Goal: Transaction & Acquisition: Purchase product/service

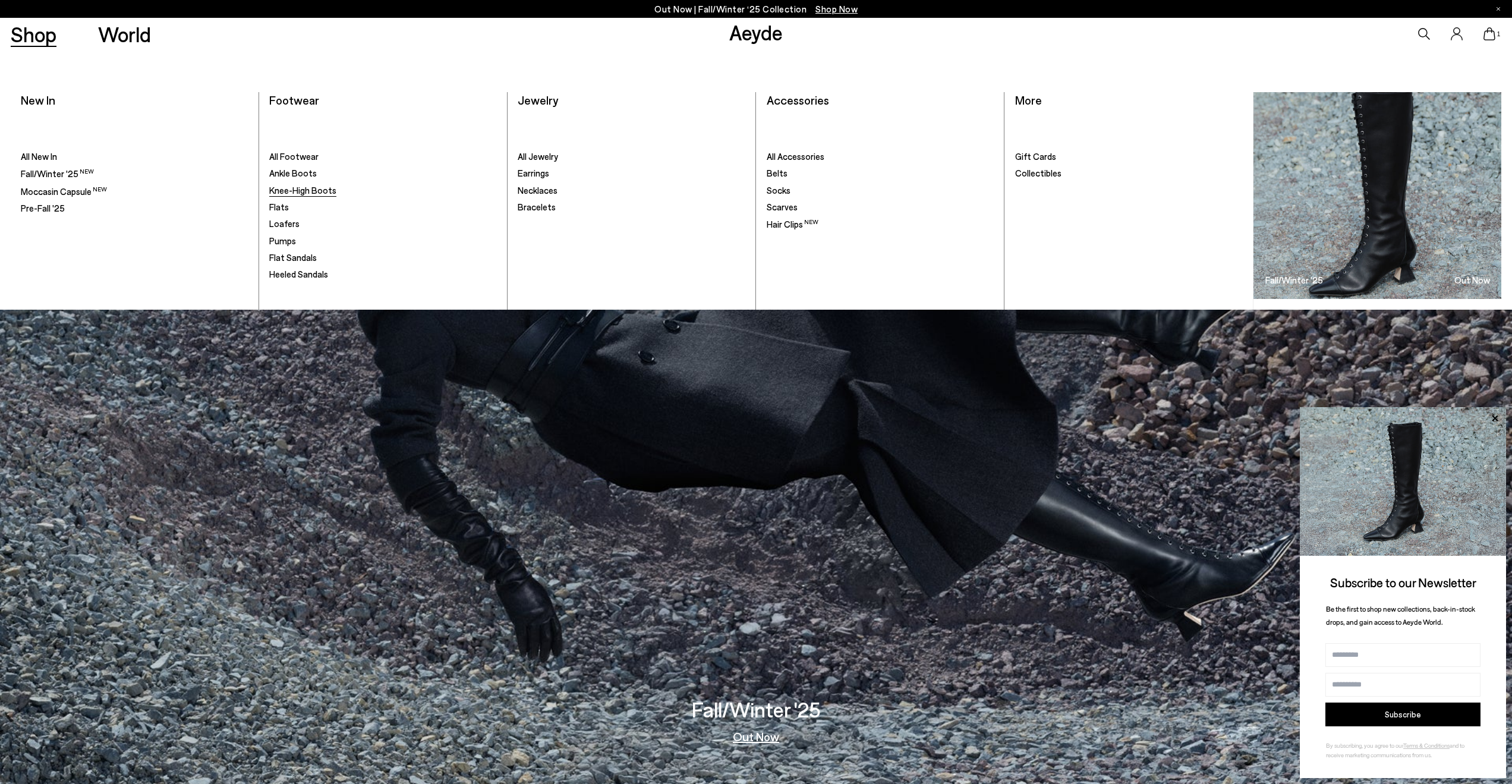
click at [303, 191] on span "Knee-High Boots" at bounding box center [303, 190] width 67 height 11
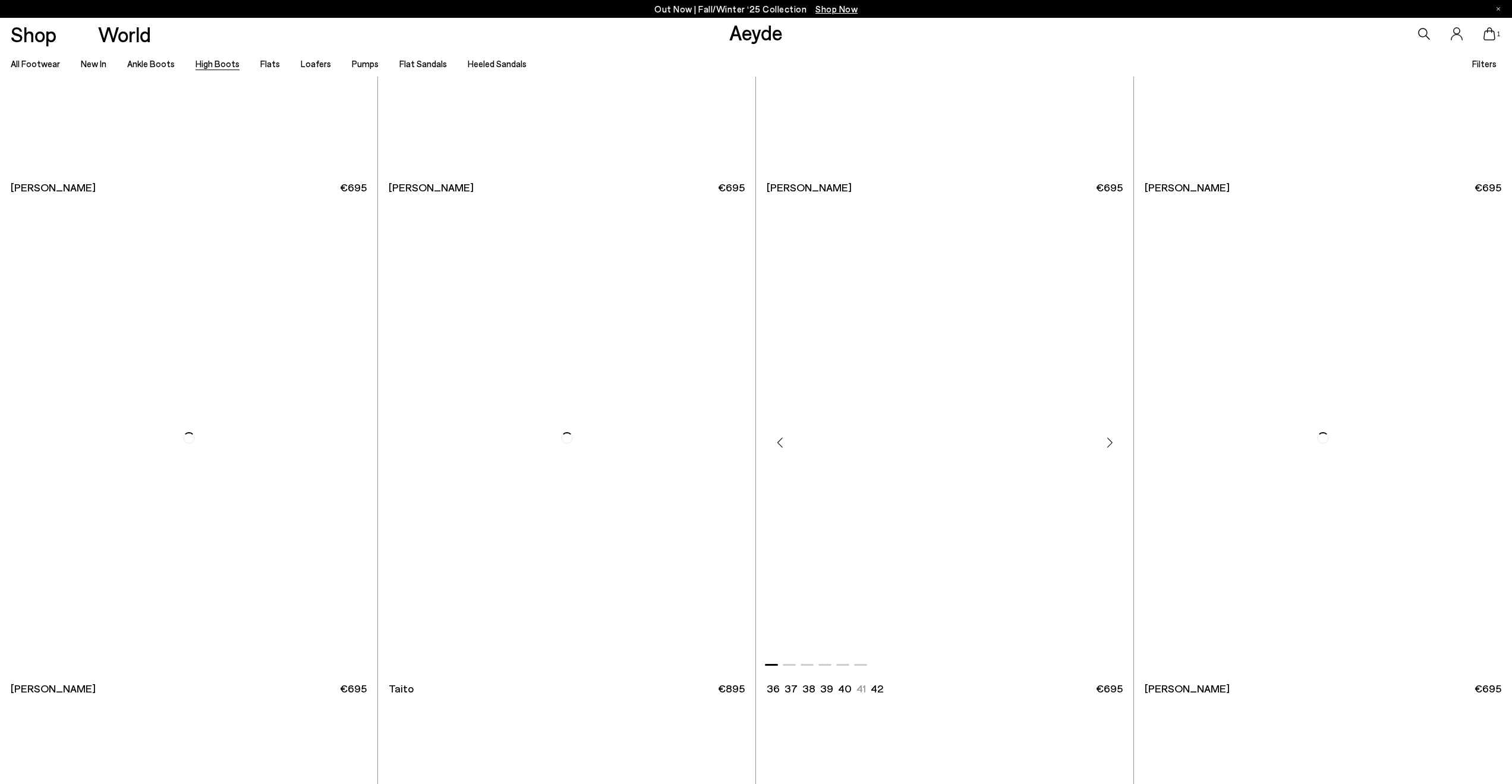
scroll to position [3882, 0]
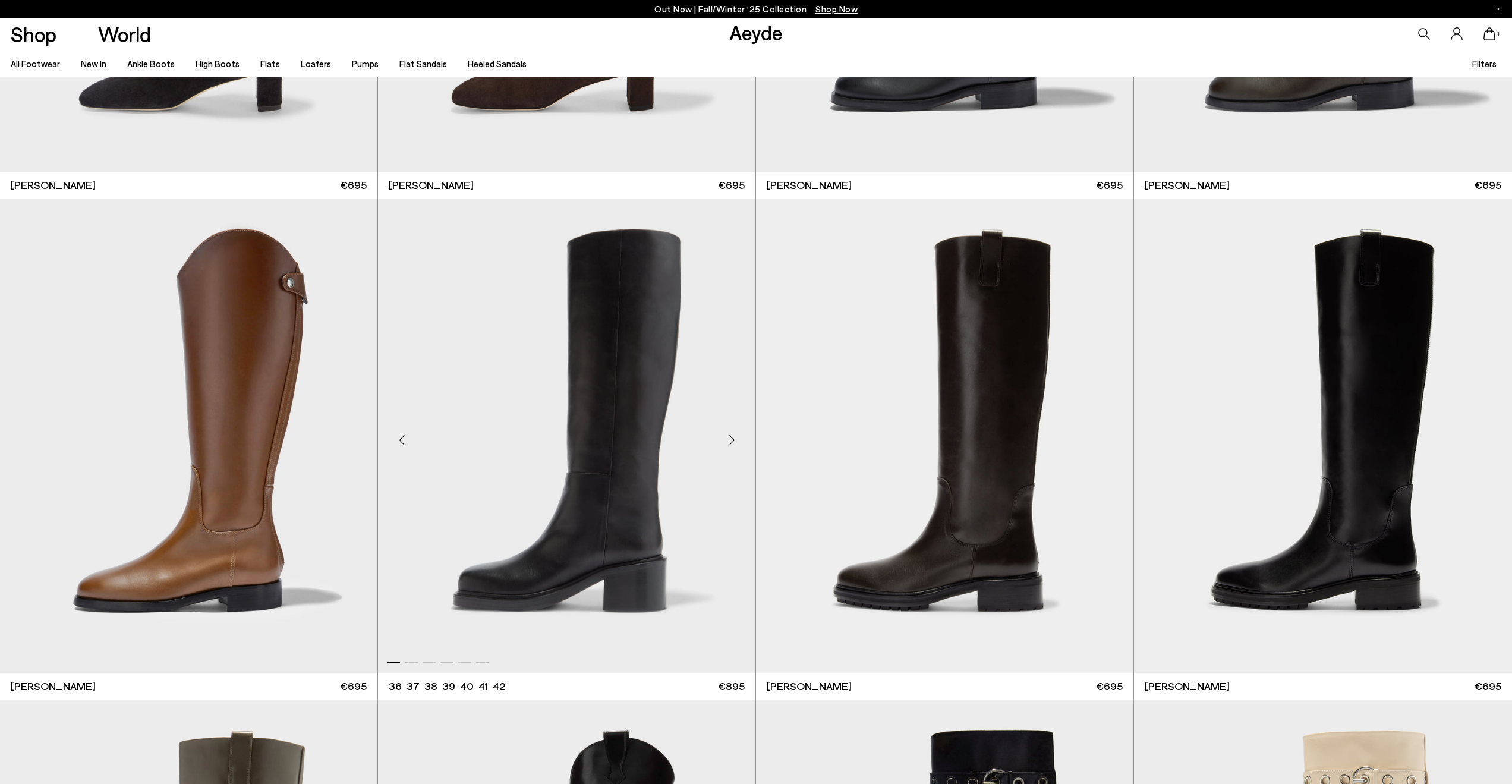
click at [677, 406] on img "1 / 6" at bounding box center [566, 435] width 378 height 474
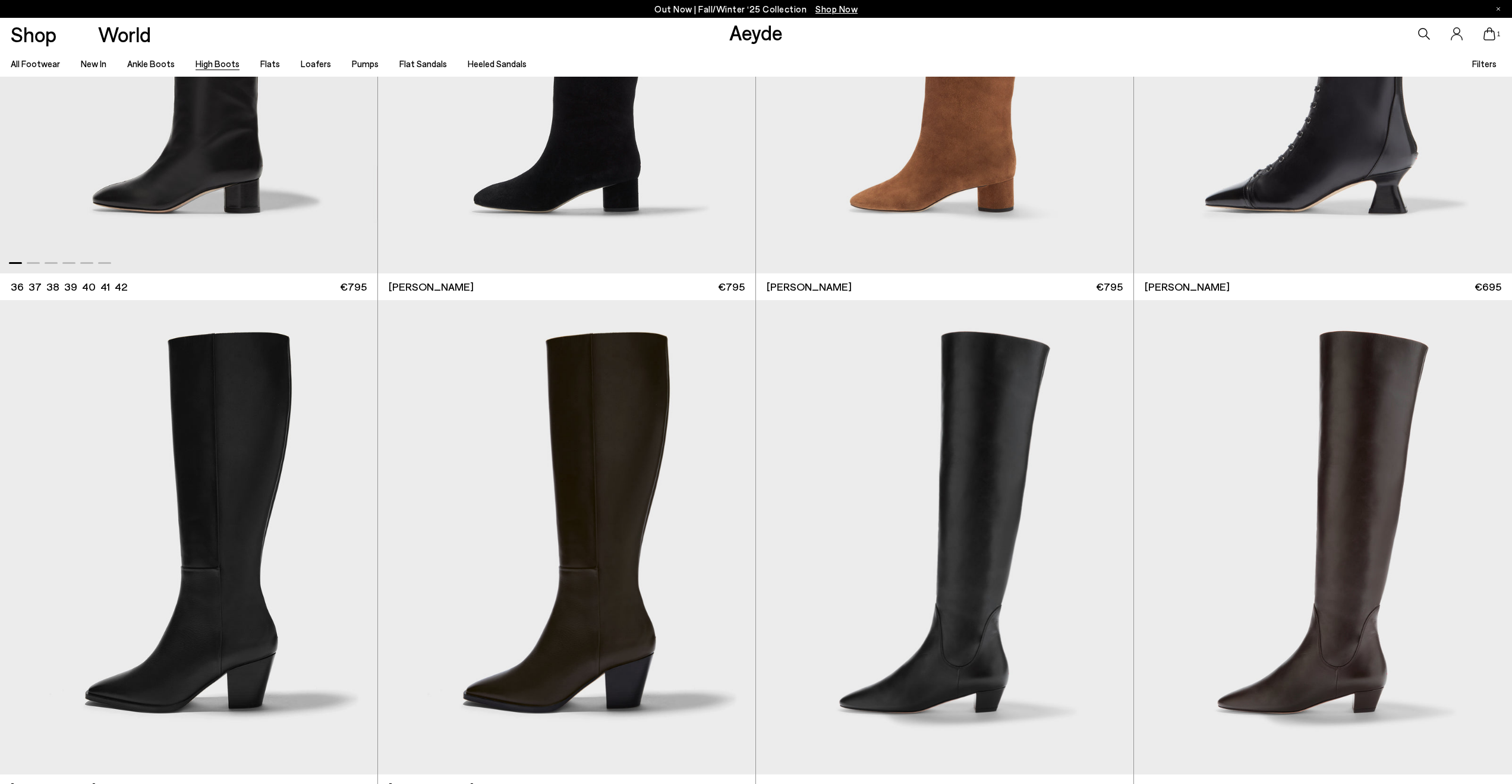
scroll to position [659, 0]
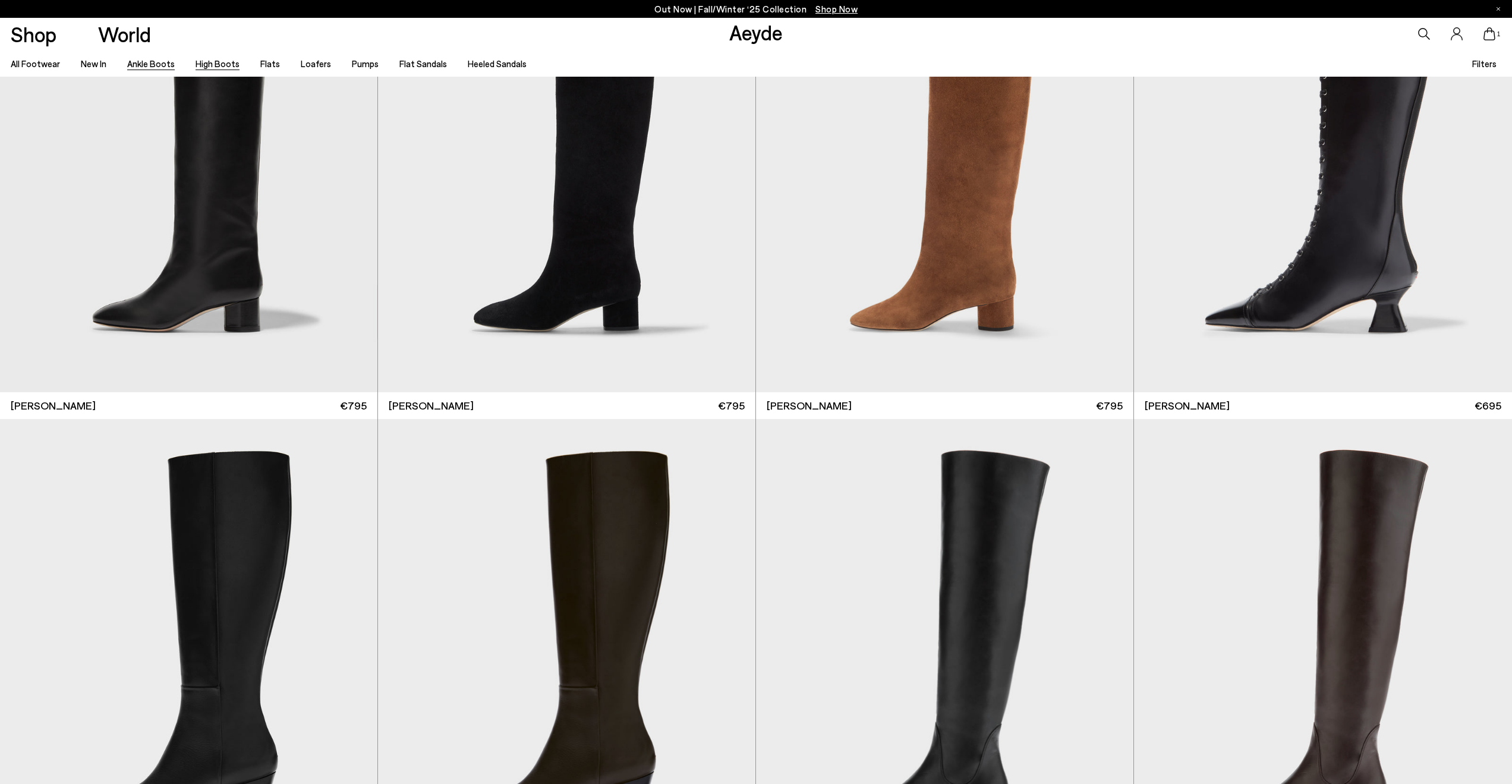
click at [137, 61] on link "Ankle Boots" at bounding box center [151, 63] width 48 height 11
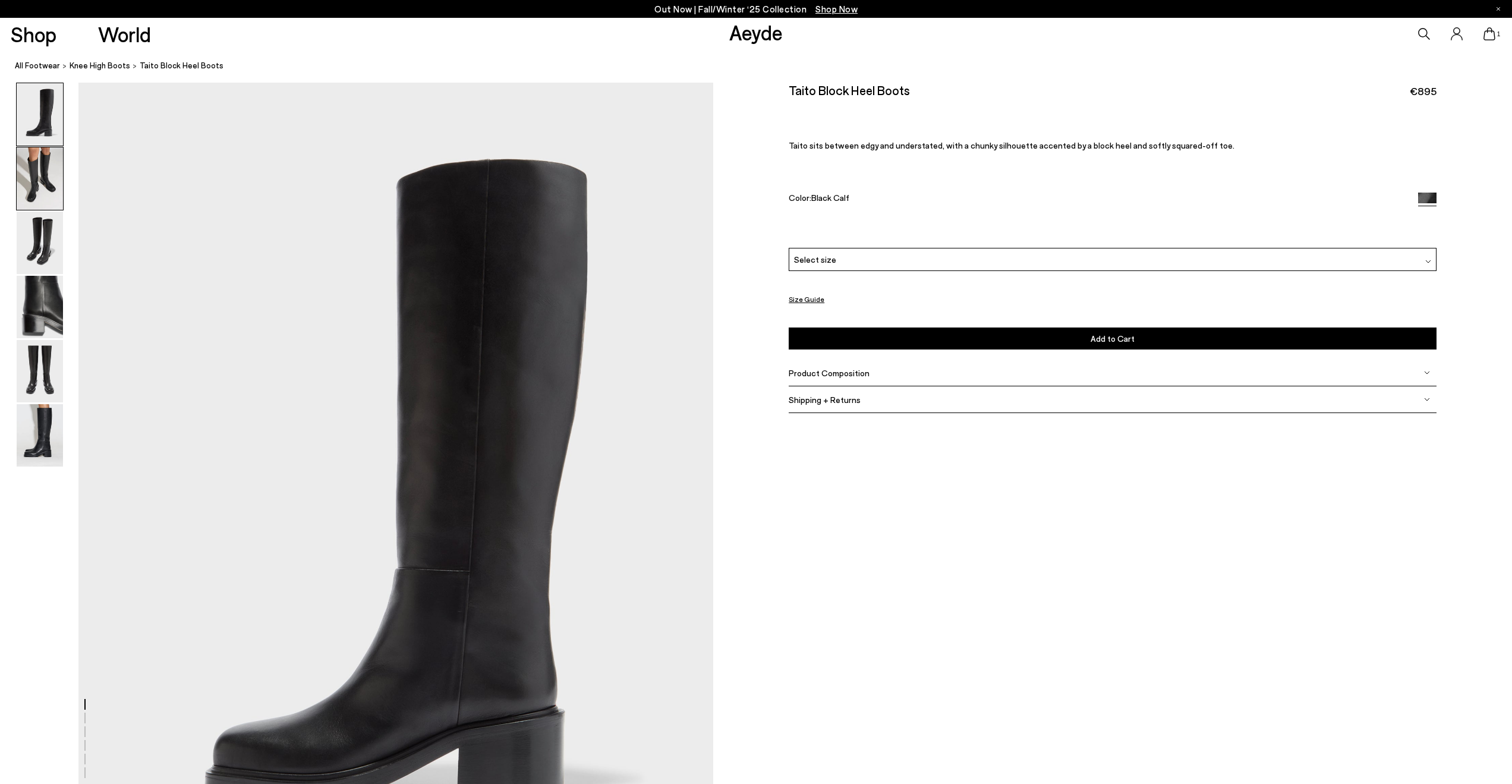
click at [35, 161] on img at bounding box center [40, 179] width 46 height 63
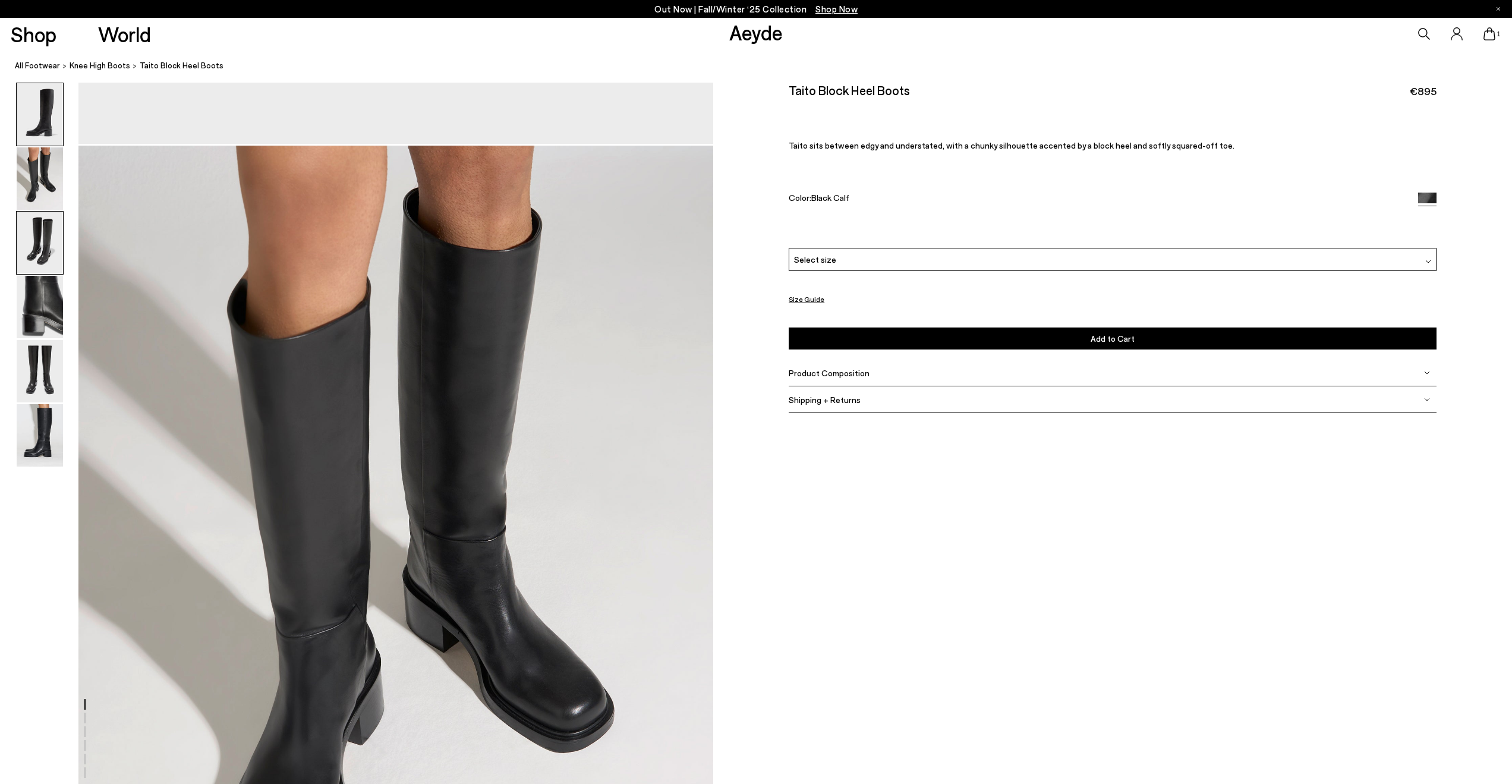
scroll to position [848, 0]
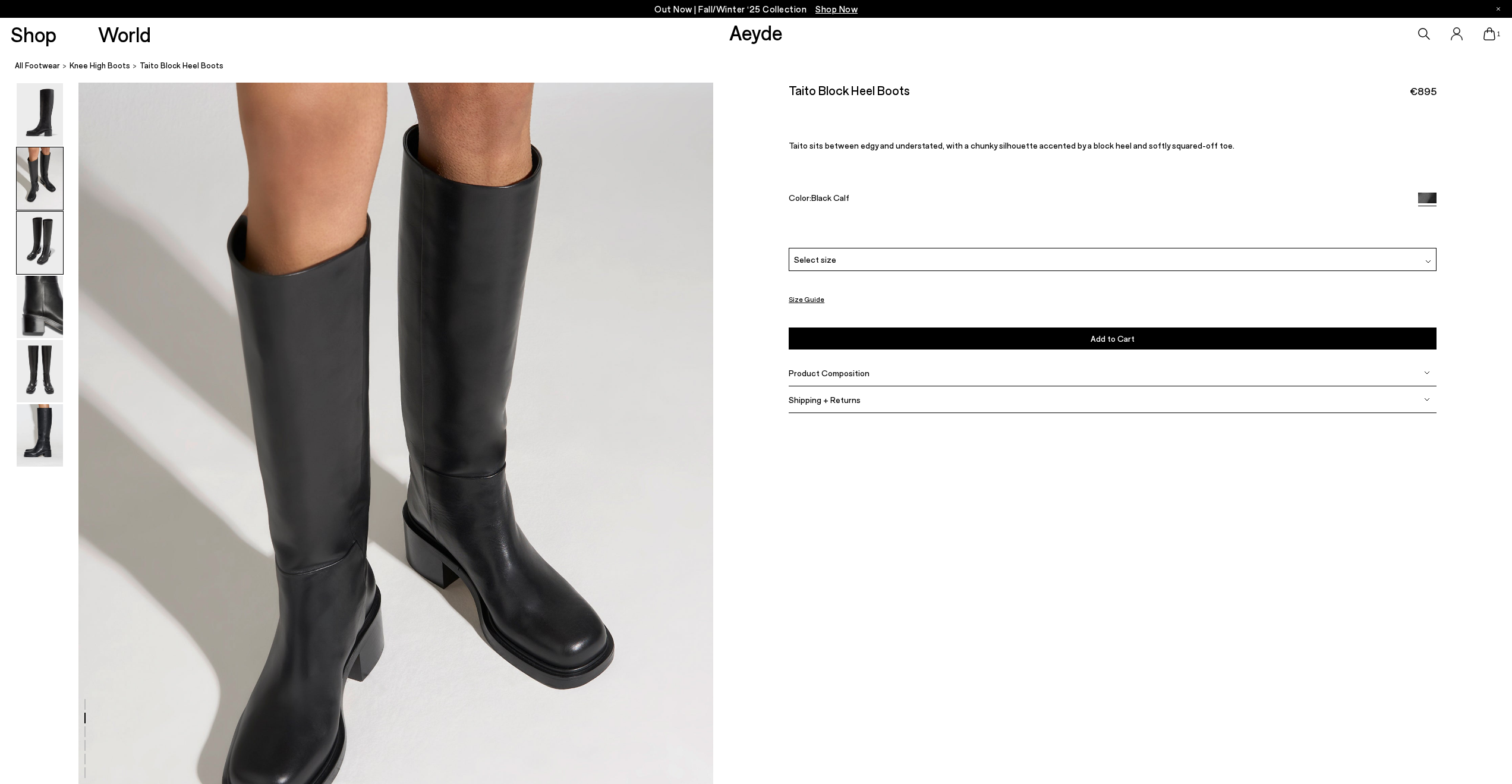
click at [55, 229] on img at bounding box center [40, 243] width 46 height 63
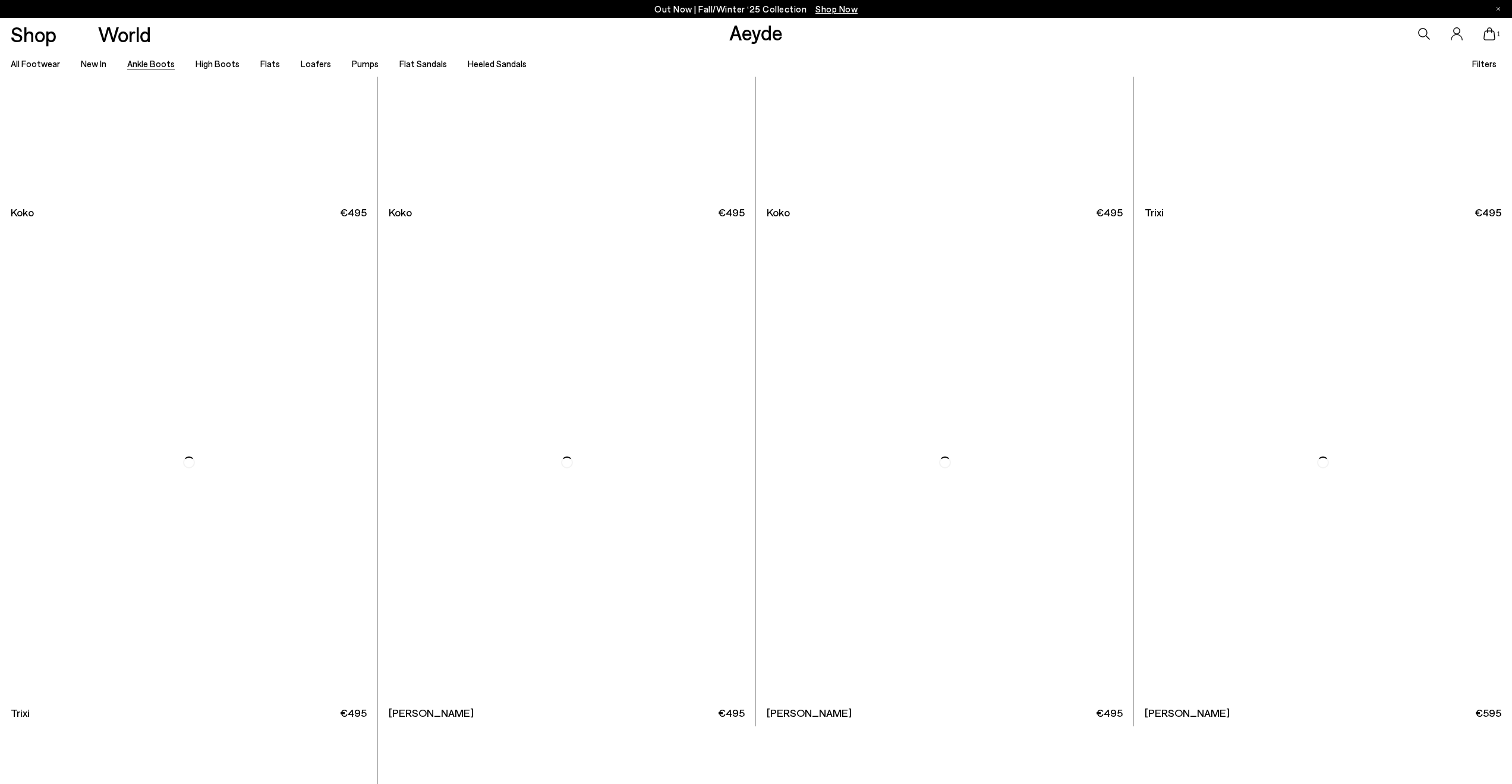
scroll to position [9887, 0]
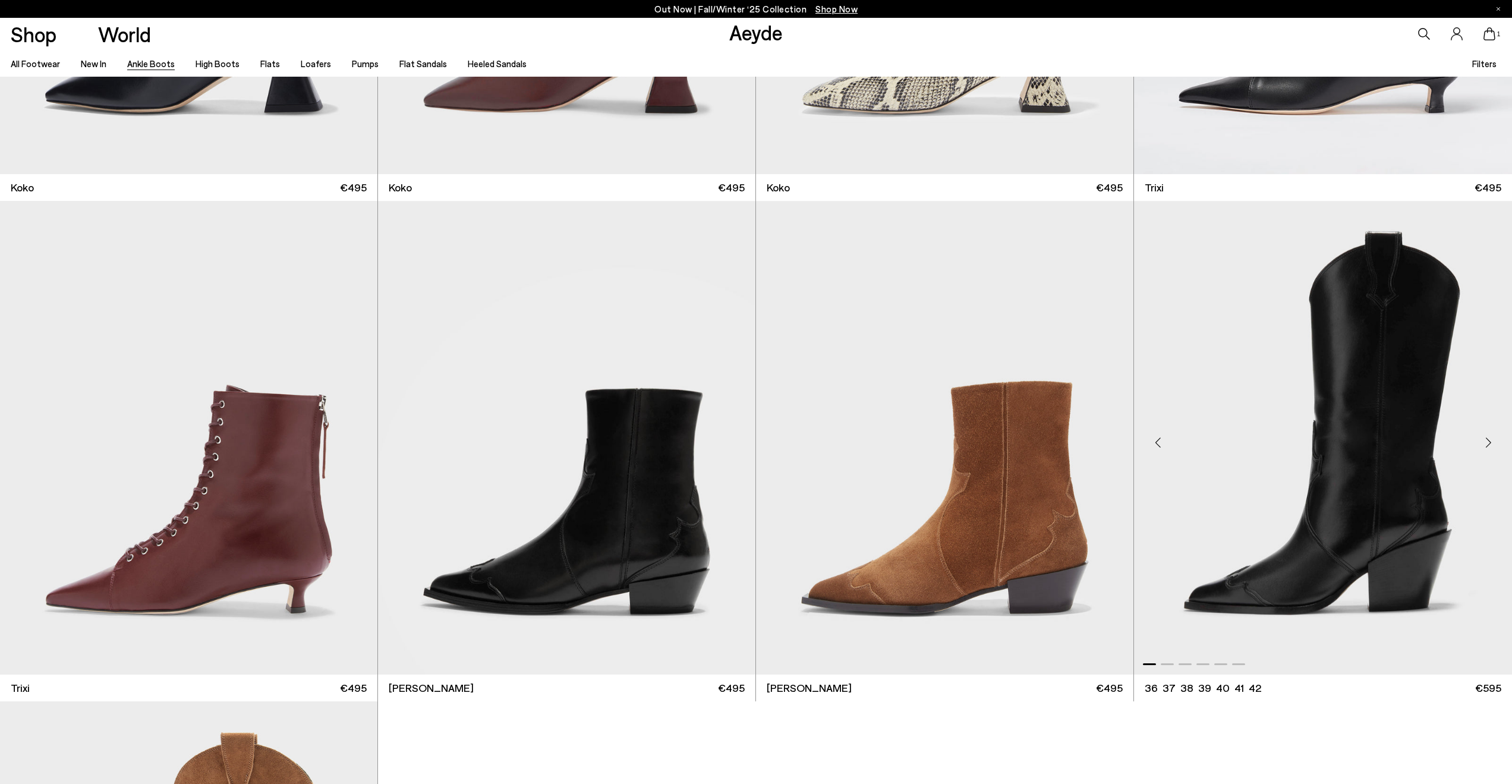
click at [1426, 414] on img "1 / 6" at bounding box center [1323, 438] width 378 height 474
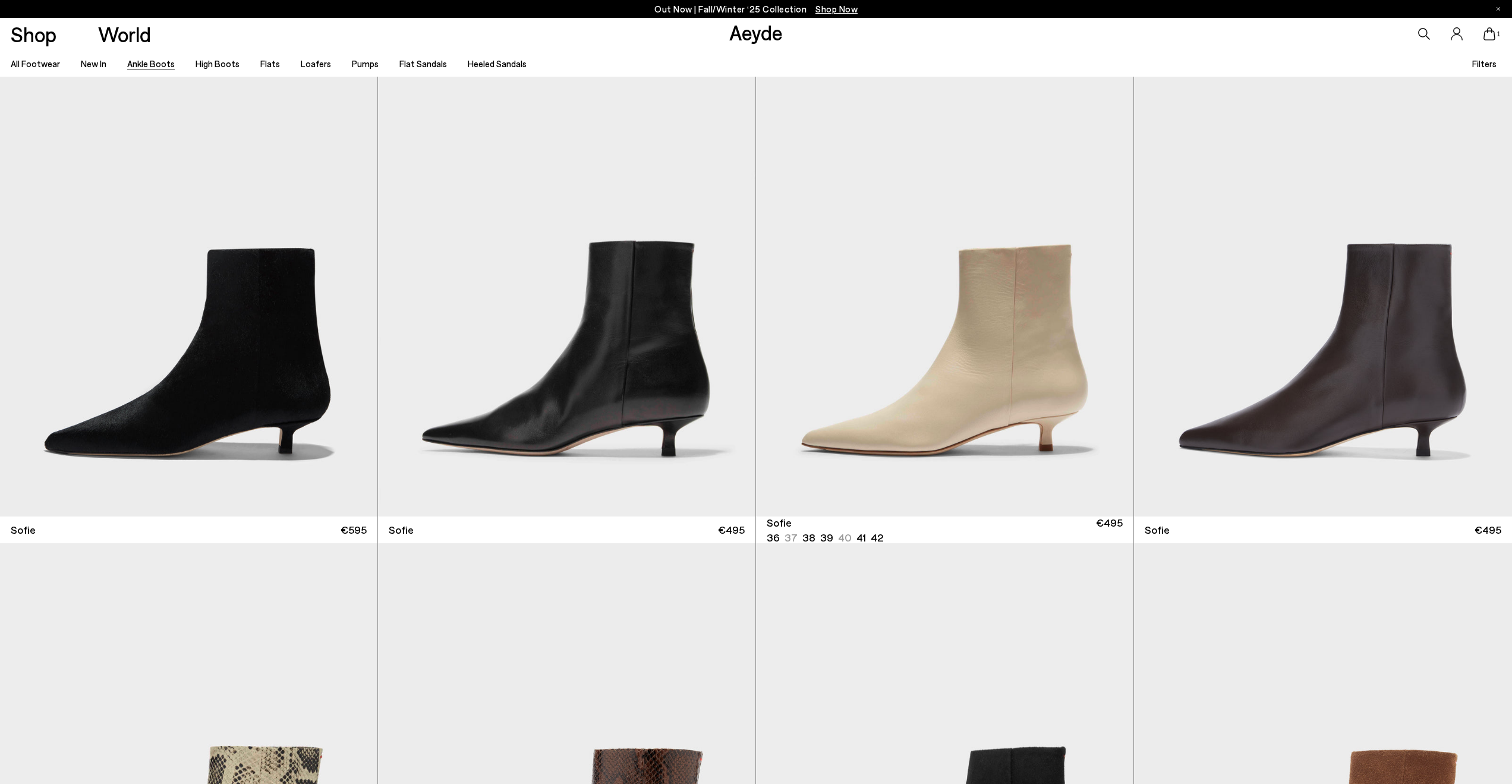
scroll to position [1449, 0]
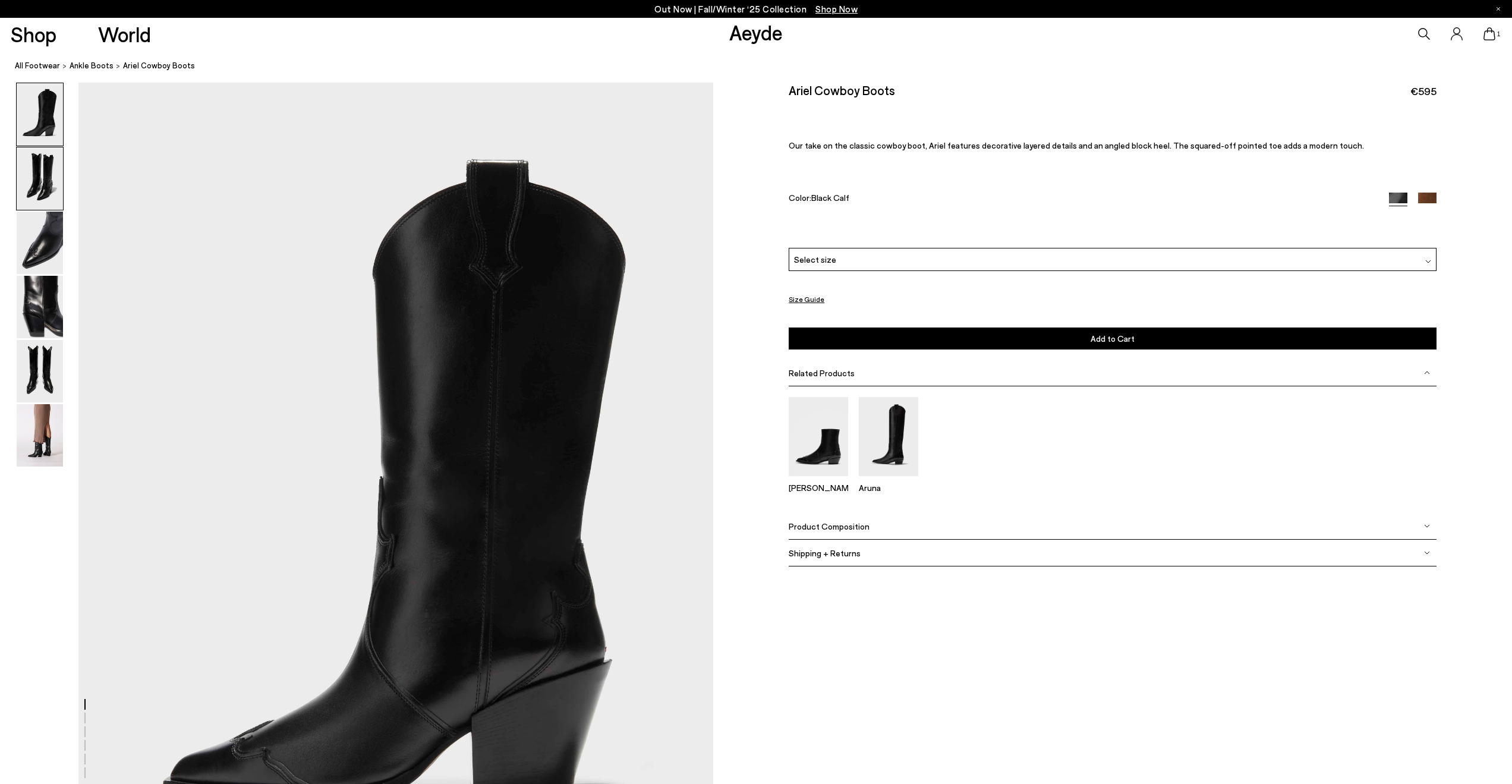
click at [31, 174] on img at bounding box center [40, 179] width 46 height 63
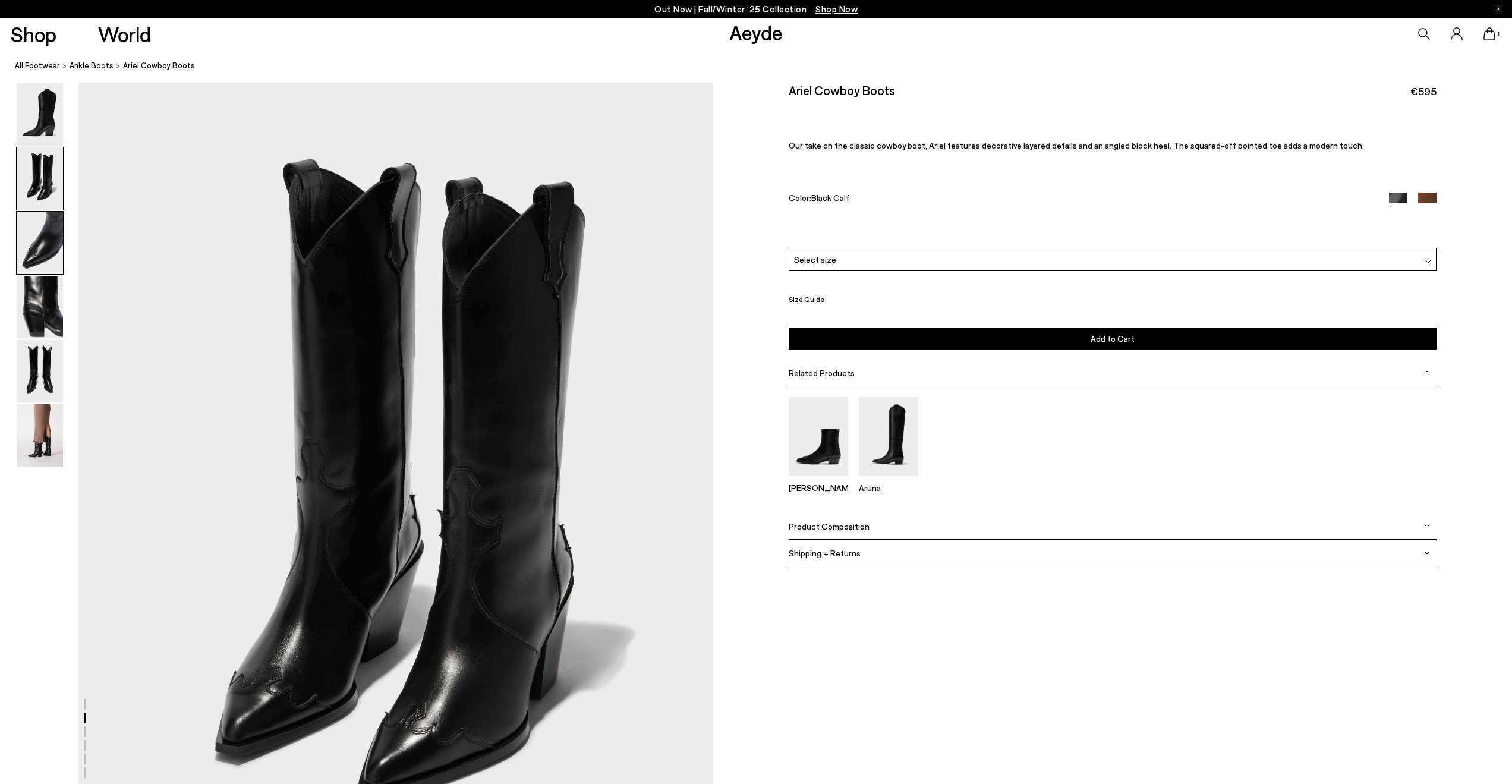
click at [48, 227] on img at bounding box center [40, 243] width 46 height 63
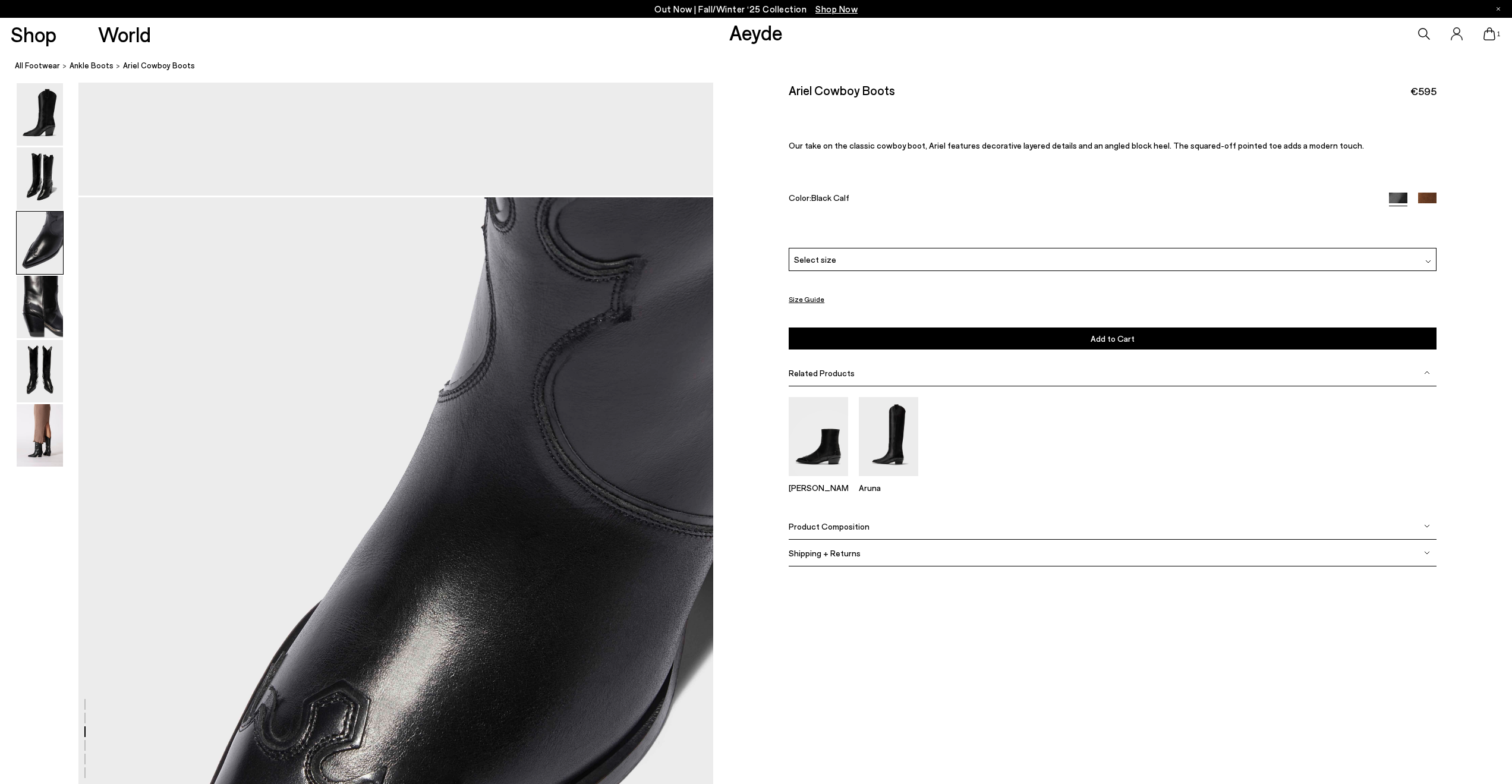
scroll to position [1696, 0]
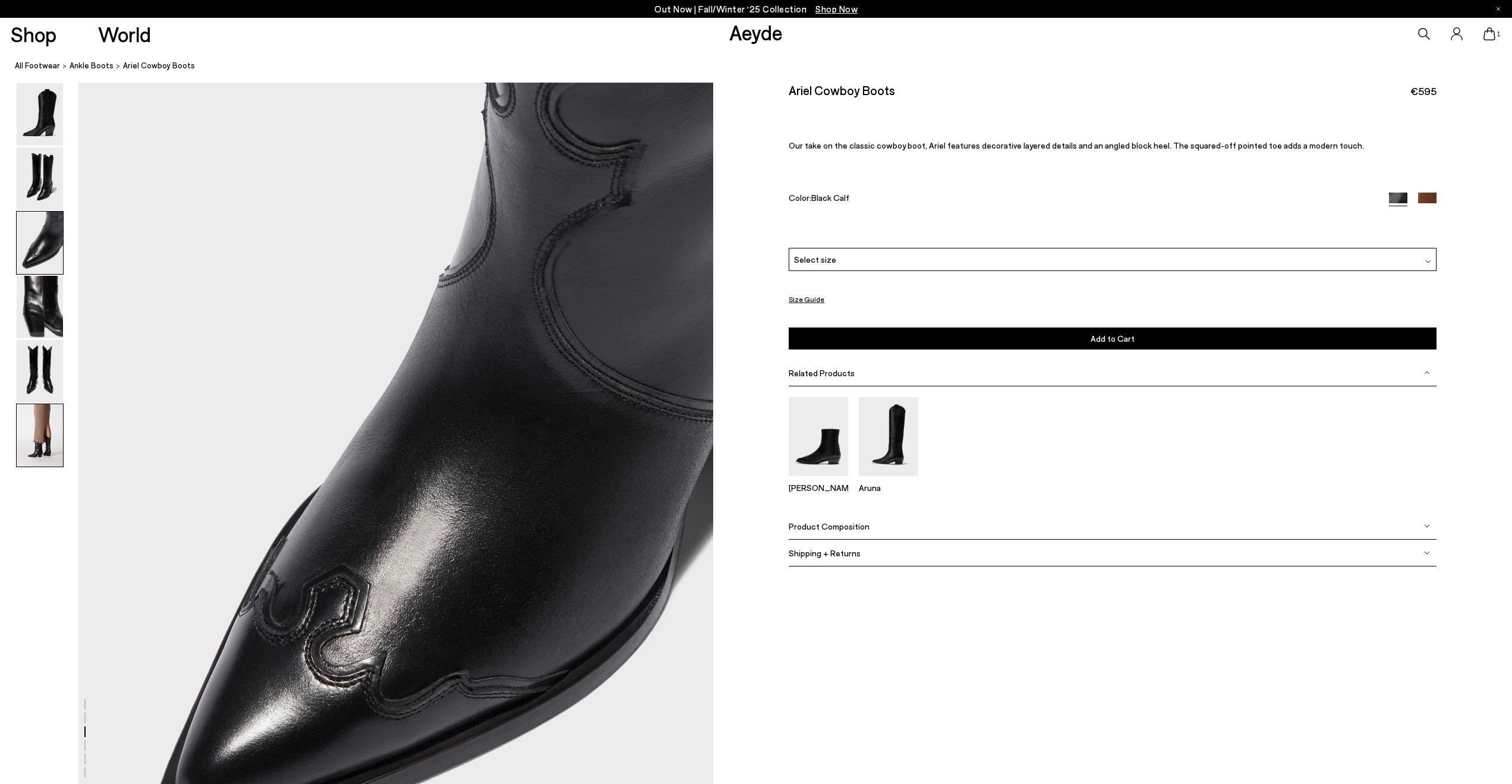
click at [26, 439] on img at bounding box center [40, 435] width 46 height 63
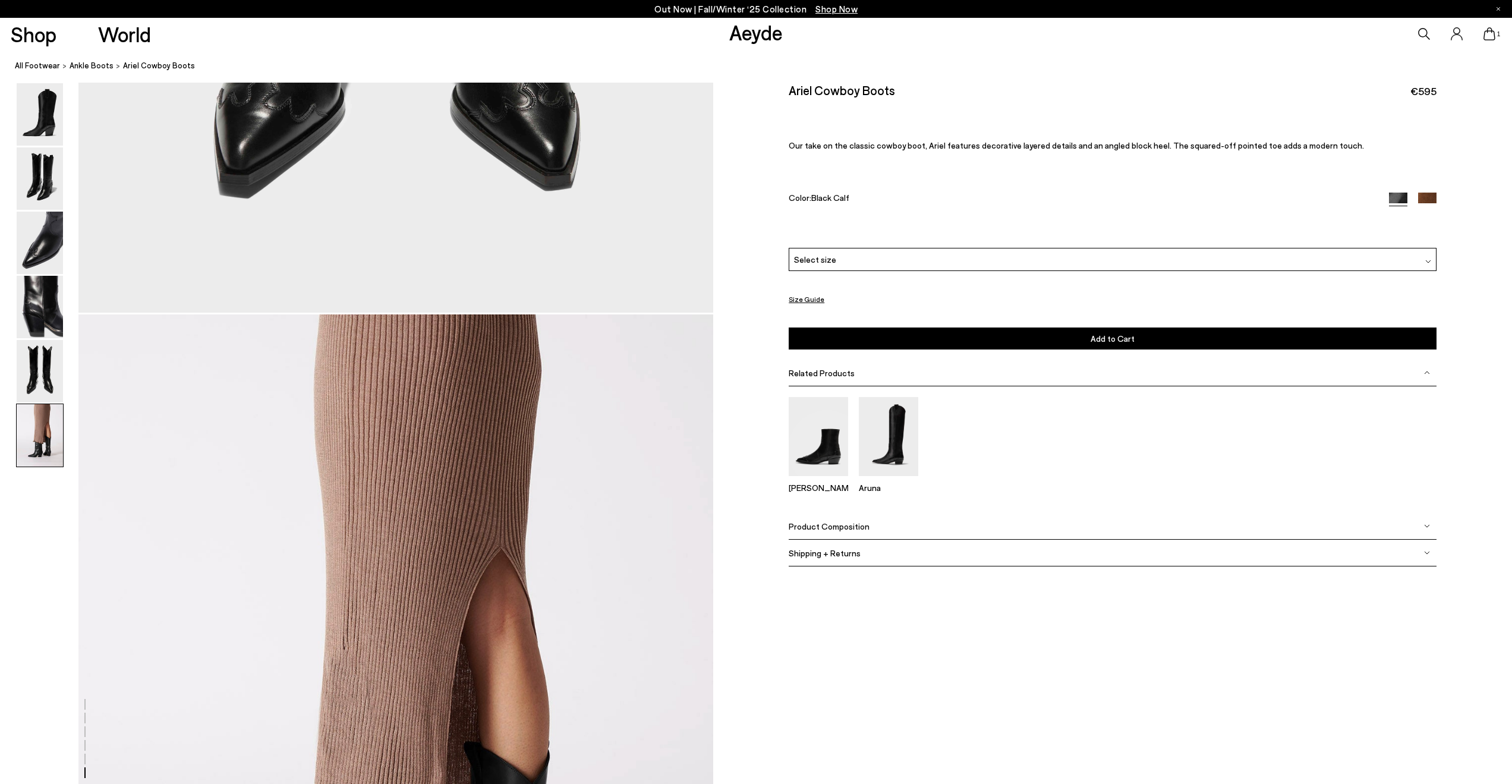
scroll to position [4321, 0]
